Goal: Information Seeking & Learning: Compare options

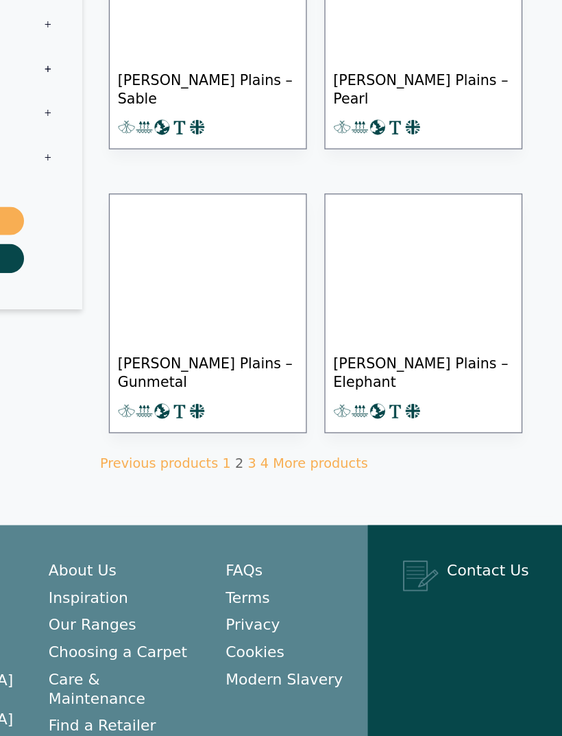
scroll to position [1291, 0]
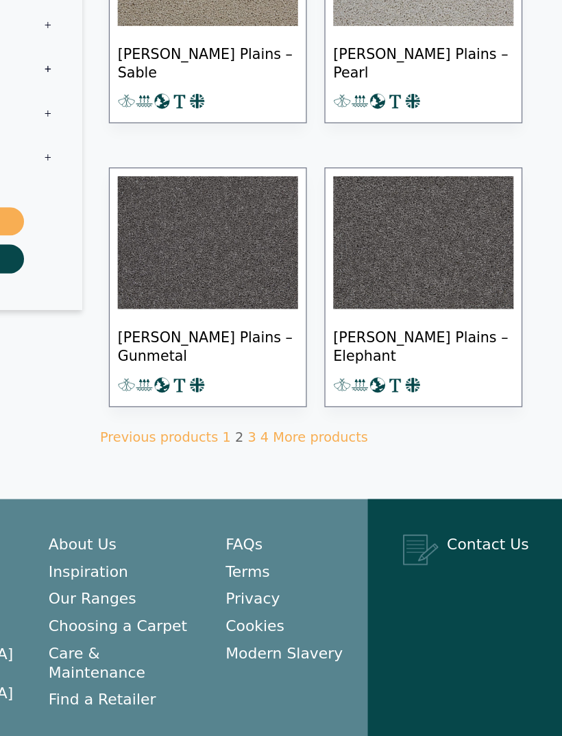
click at [298, 463] on link "1" at bounding box center [301, 469] width 7 height 12
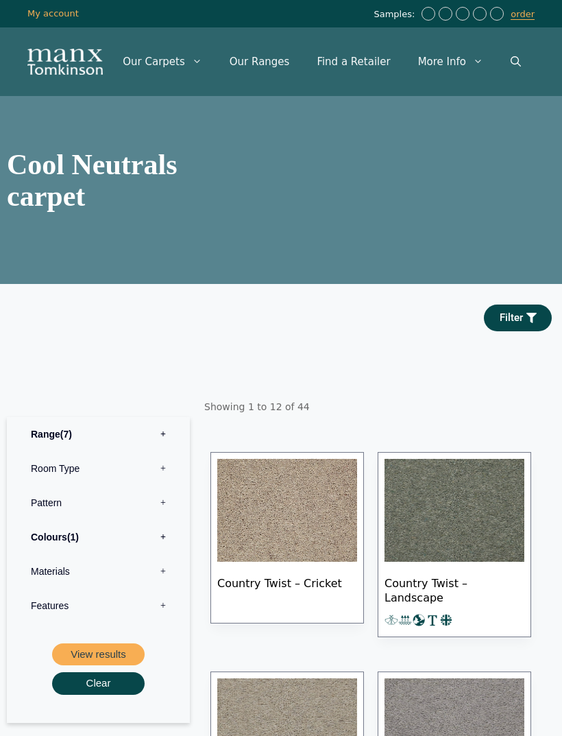
click at [106, 549] on label "Colours 1" at bounding box center [98, 537] width 163 height 34
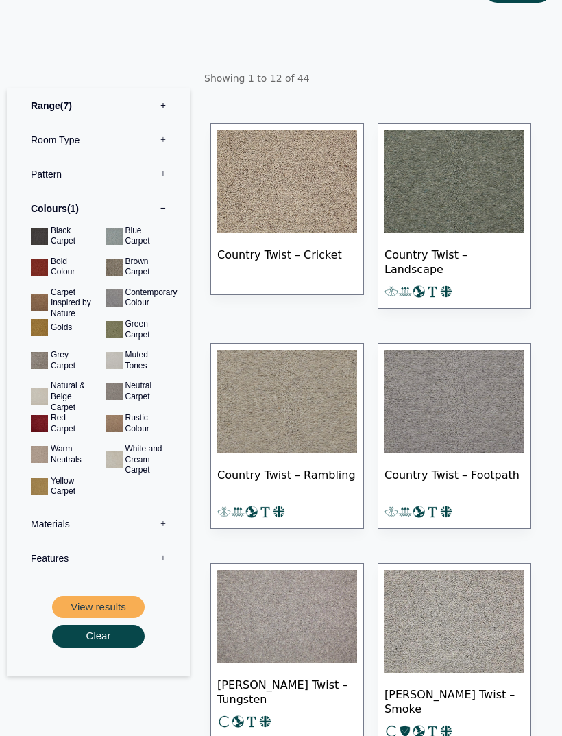
scroll to position [328, 0]
click at [105, 616] on button "View results" at bounding box center [98, 607] width 93 height 23
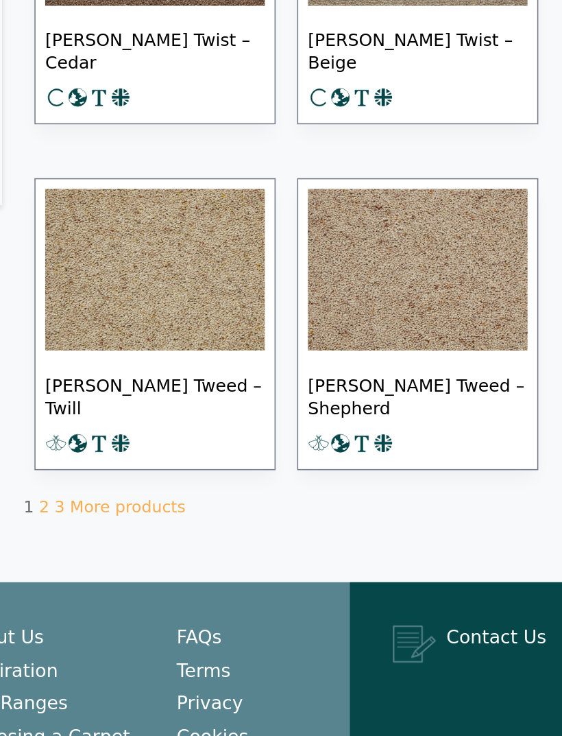
scroll to position [1198, 0]
click at [213, 555] on link "2" at bounding box center [216, 561] width 7 height 12
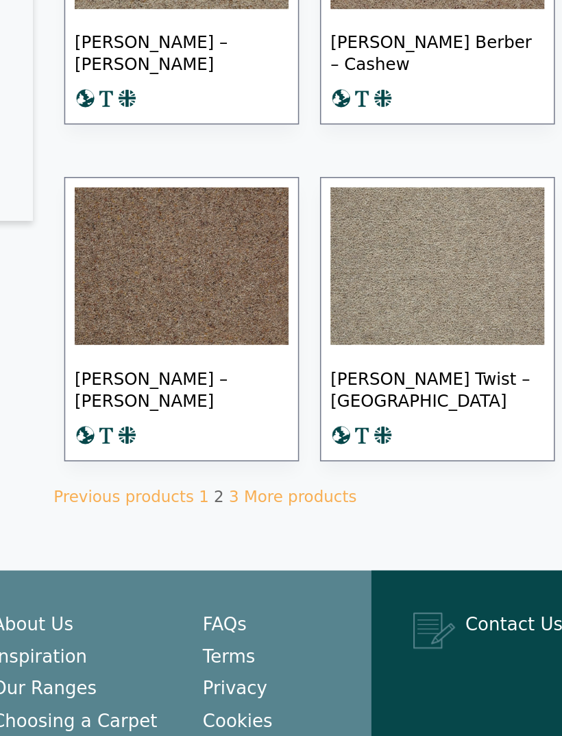
scroll to position [1223, 0]
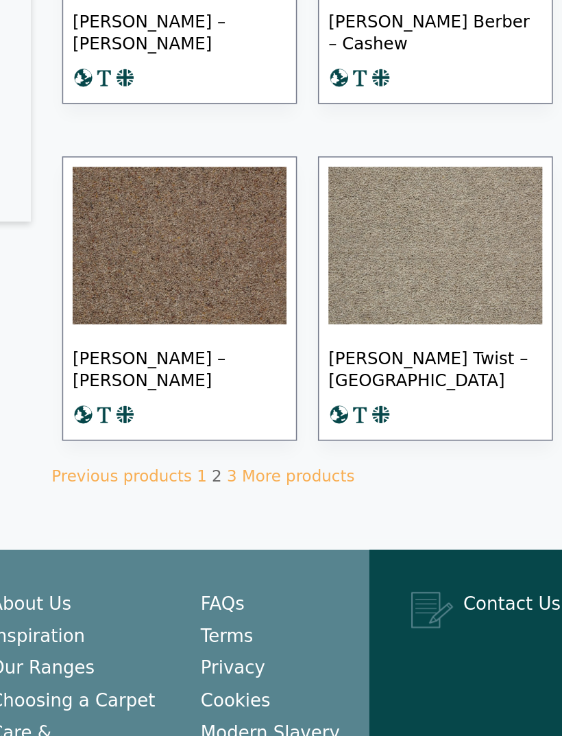
click at [328, 531] on link "More products" at bounding box center [364, 537] width 73 height 12
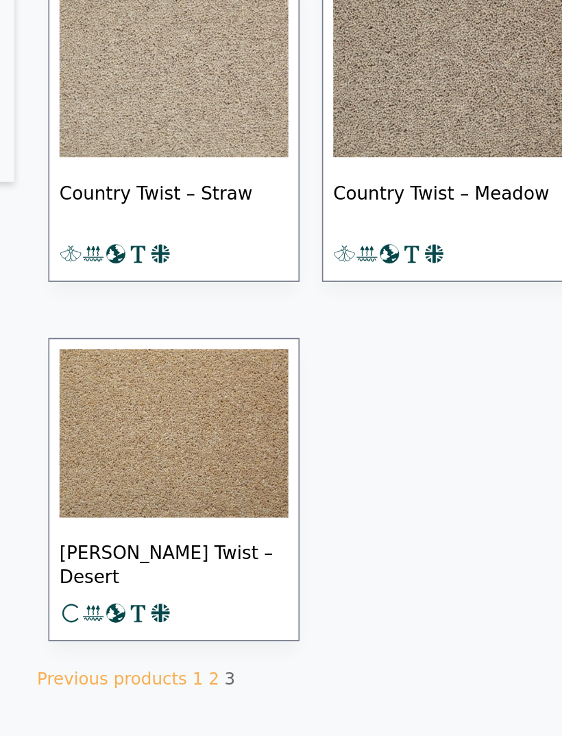
scroll to position [446, 0]
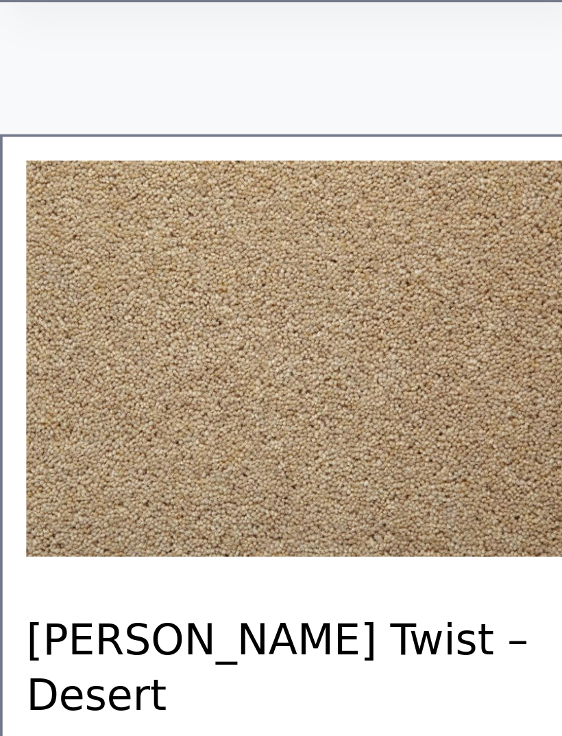
click at [217, 558] on span "Tomkinson Twist – Desert" at bounding box center [287, 582] width 140 height 48
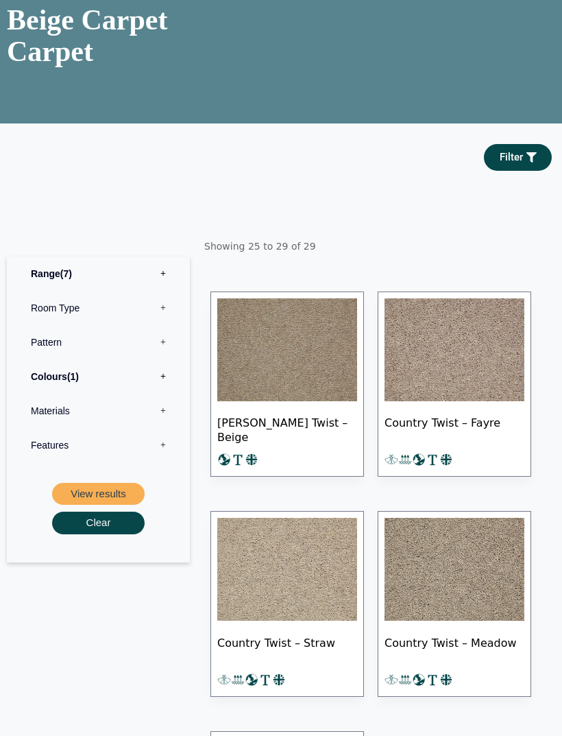
scroll to position [139, 0]
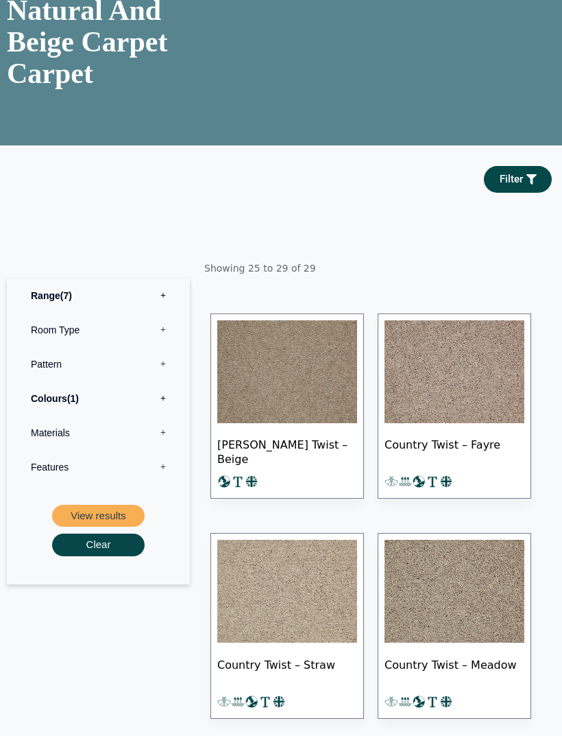
click at [151, 415] on label "Colours 1" at bounding box center [98, 398] width 163 height 34
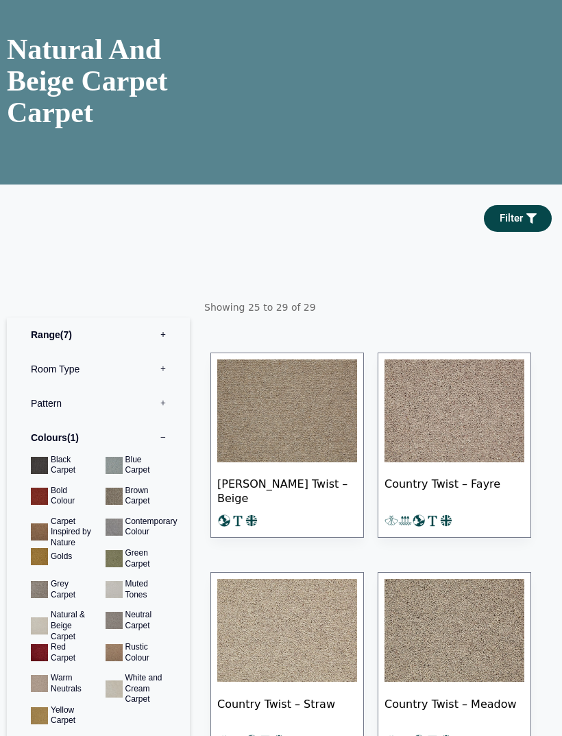
scroll to position [0, 0]
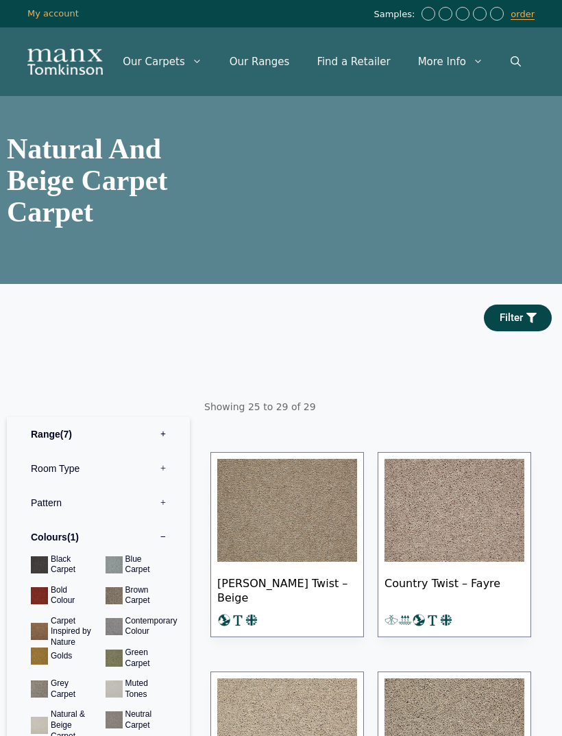
click at [515, 56] on icon "Open Search Bar" at bounding box center [516, 61] width 10 height 10
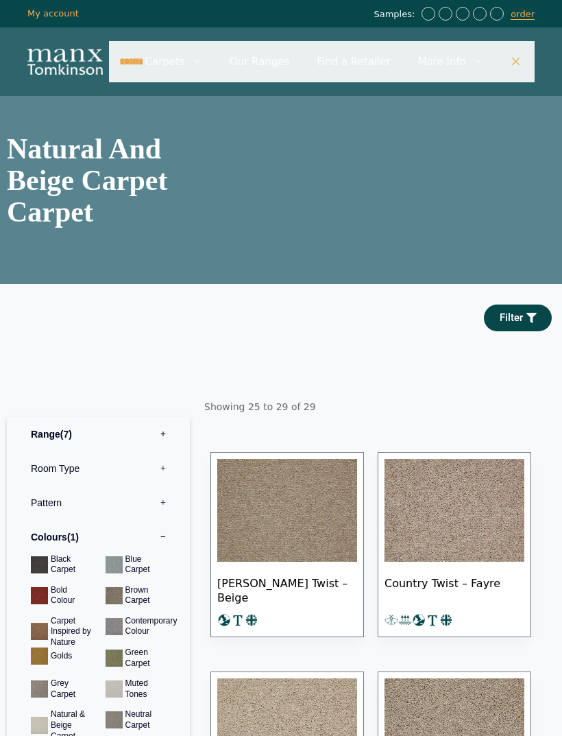
type input "******"
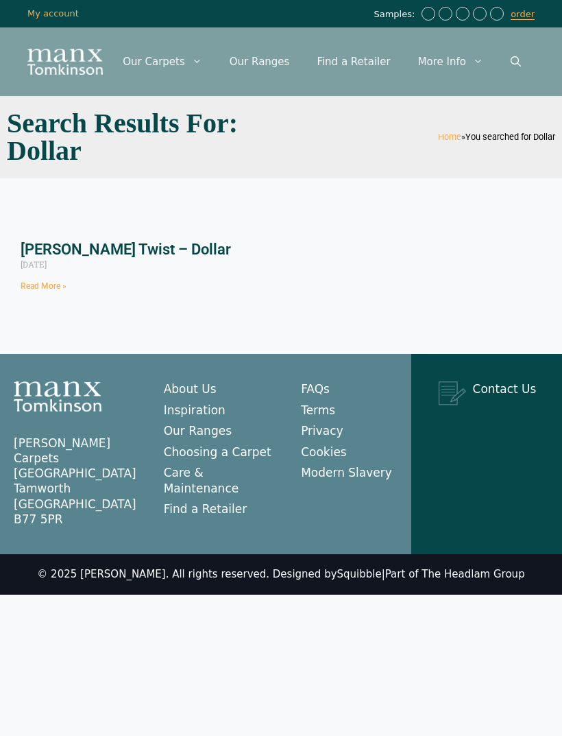
click at [170, 248] on link "[PERSON_NAME] Twist – Dollar" at bounding box center [126, 249] width 211 height 17
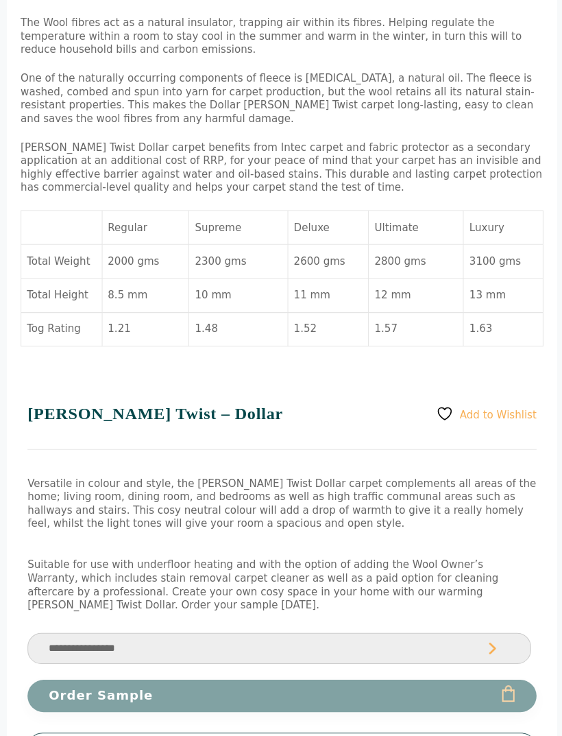
scroll to position [647, 0]
